Goal: Task Accomplishment & Management: Manage account settings

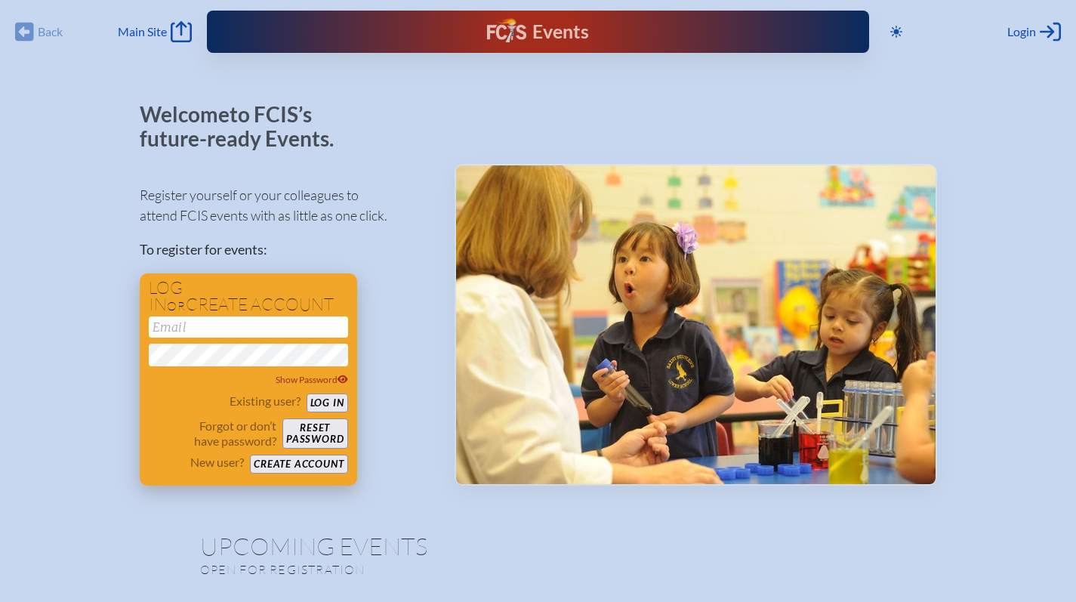
type input "[EMAIL_ADDRESS][DOMAIN_NAME]"
click at [330, 396] on button "Log in" at bounding box center [328, 402] width 42 height 19
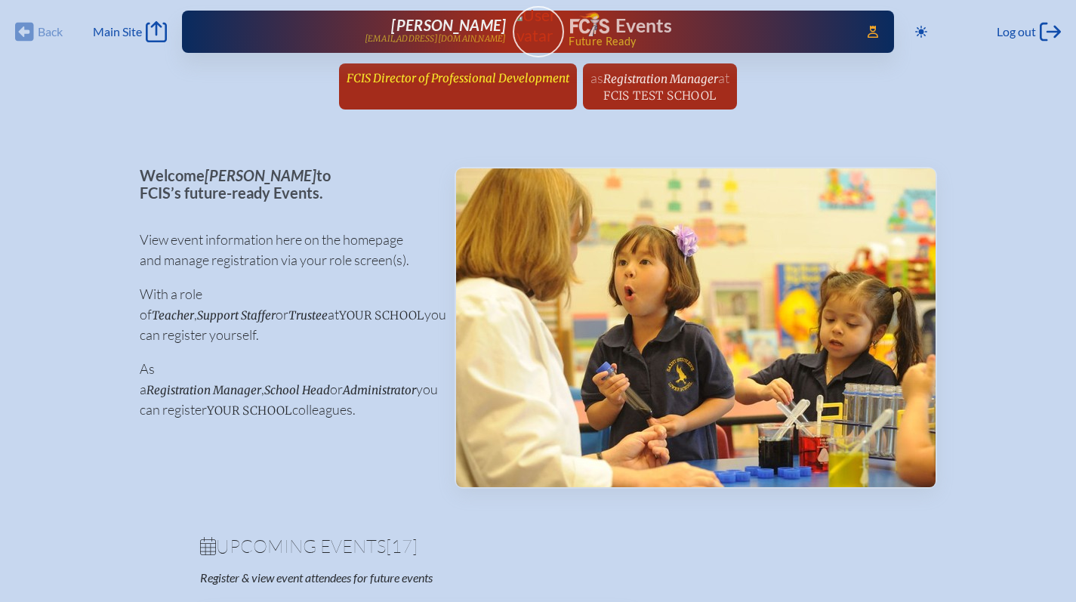
click at [473, 76] on span "FCIS Director of Professional Development" at bounding box center [458, 78] width 223 height 14
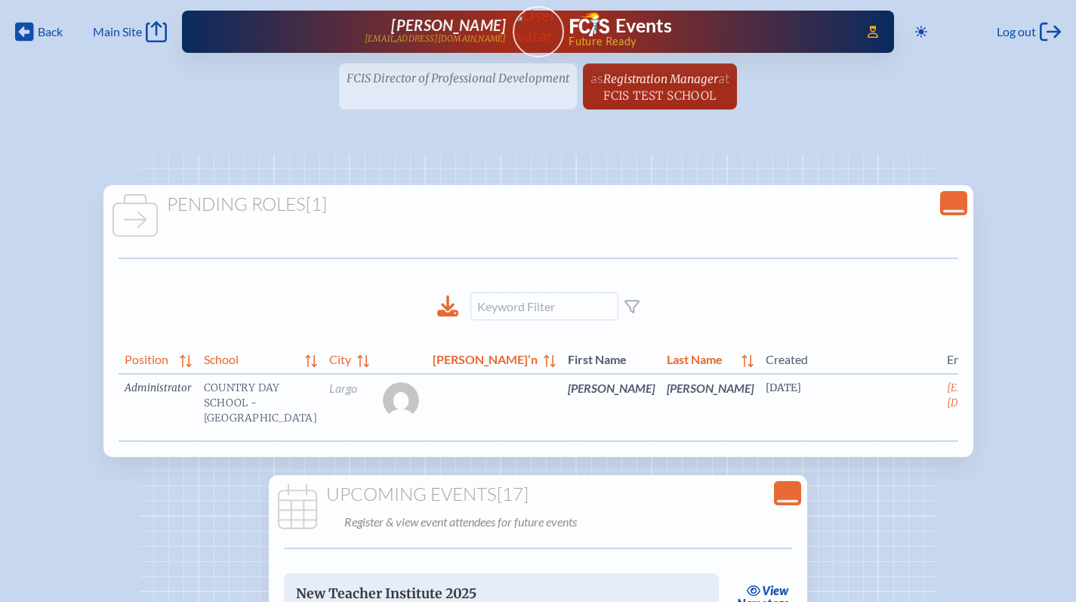
scroll to position [0, 23]
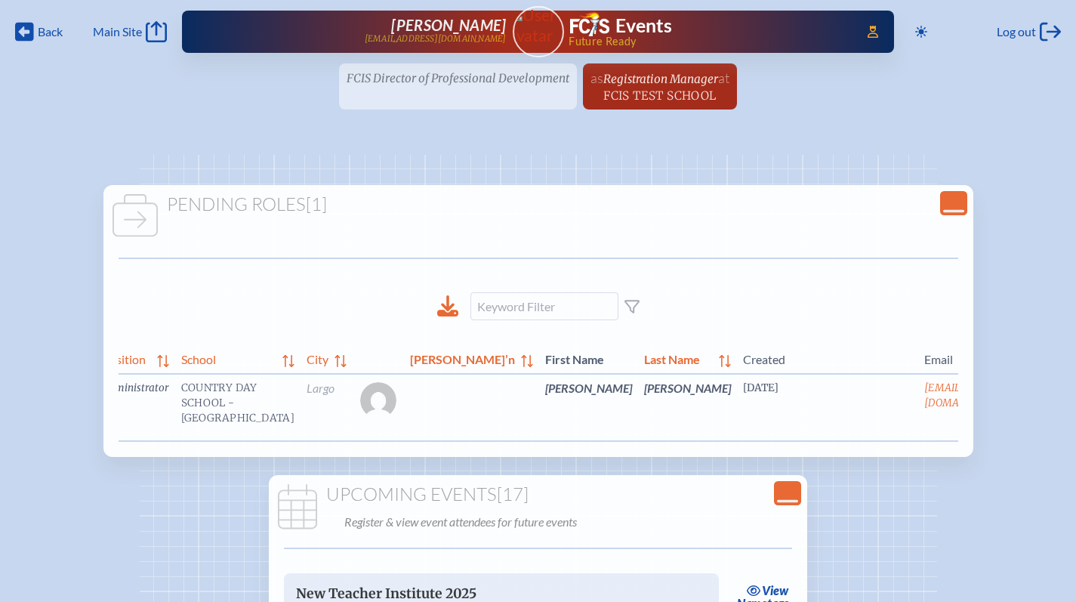
click at [1024, 411] on link "edit Person’s Details" at bounding box center [1049, 411] width 51 height 48
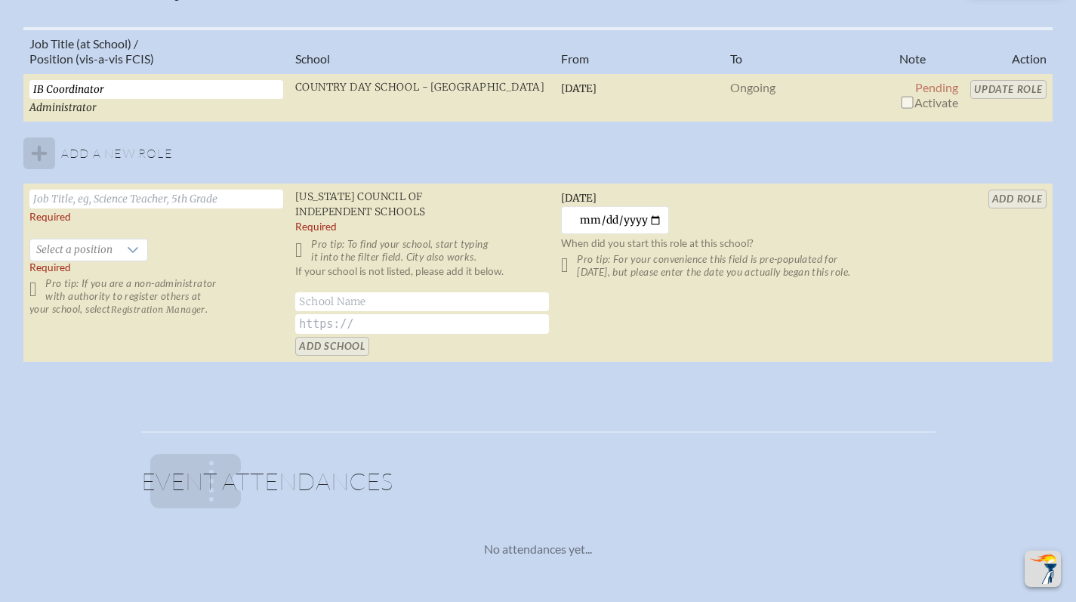
scroll to position [1100, 0]
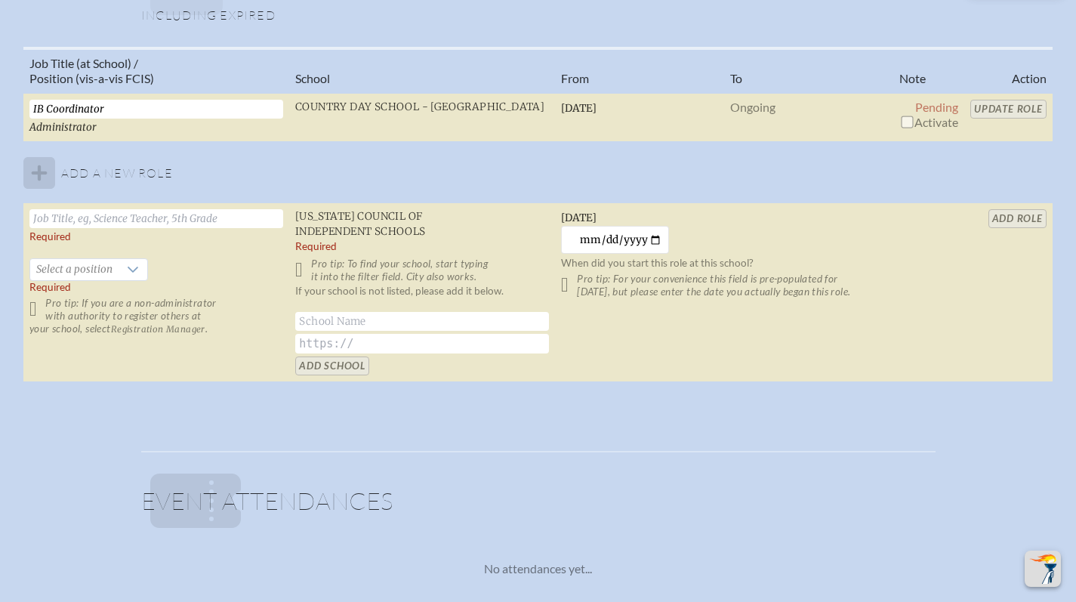
click at [905, 126] on input "checkbox" at bounding box center [907, 122] width 12 height 12
checkbox input "true"
click at [990, 99] on td "Update Role" at bounding box center [1008, 117] width 88 height 49
click at [1010, 108] on input "Update Role" at bounding box center [1008, 109] width 76 height 19
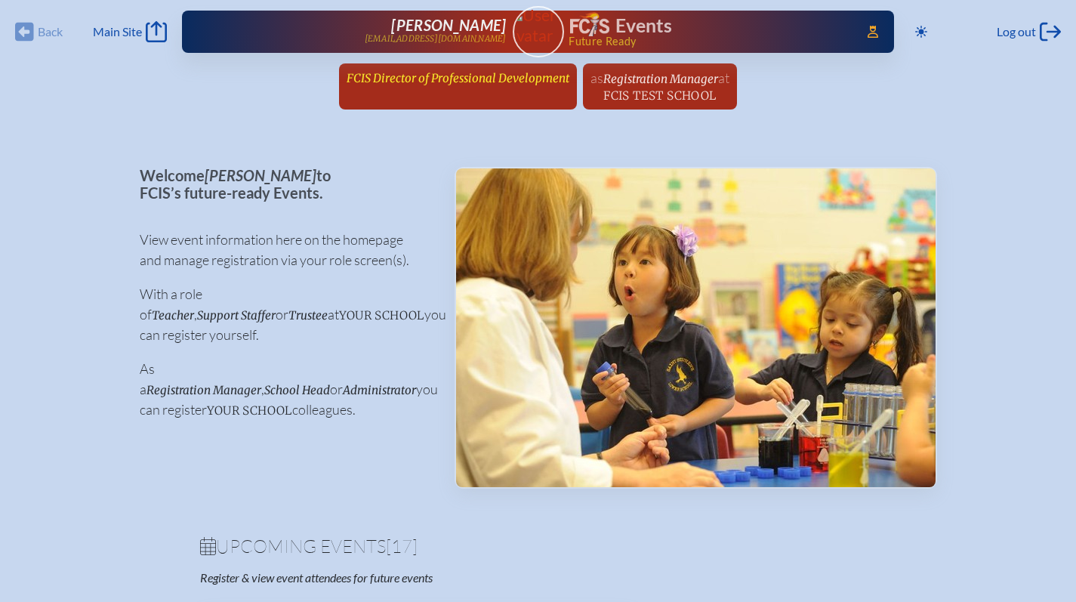
click at [462, 75] on span "FCIS Director of Professional Development" at bounding box center [458, 78] width 223 height 14
